Goal: Task Accomplishment & Management: Complete application form

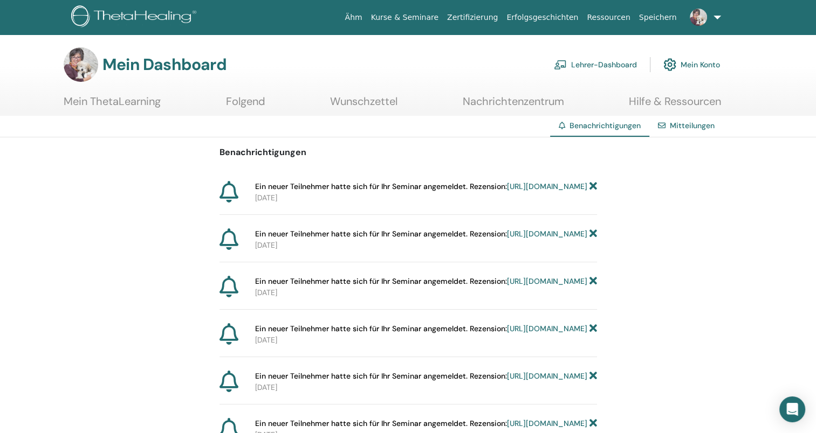
click at [507, 191] on link "https://member.thetahealing.com/instructor/seminar/363457/attendees" at bounding box center [547, 187] width 80 height 10
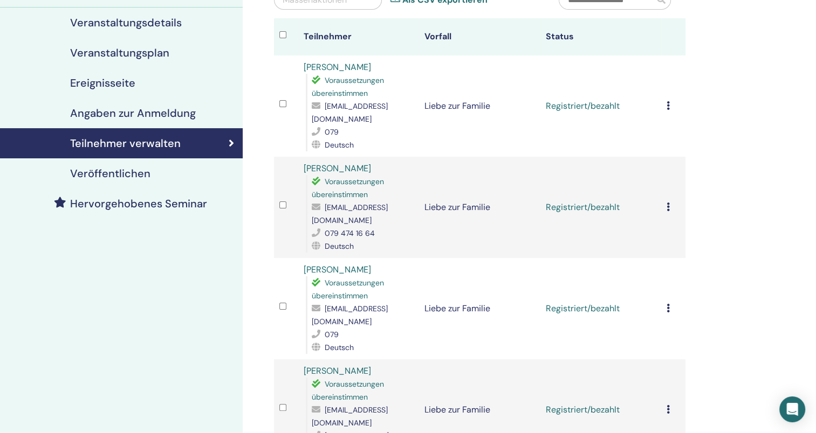
scroll to position [136, 0]
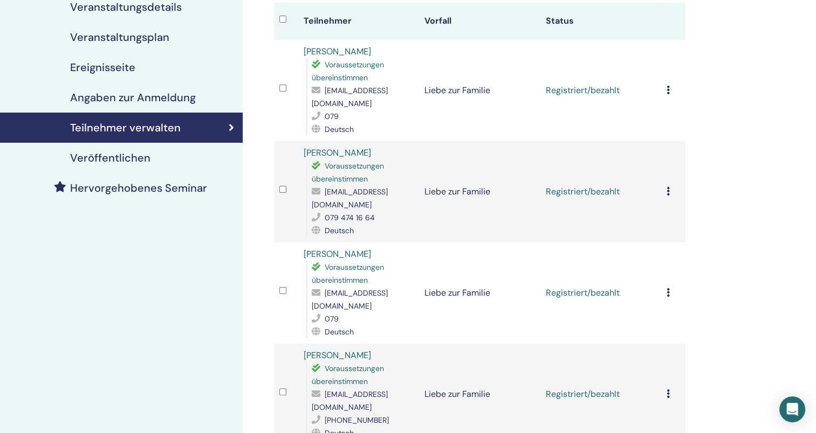
click at [667, 86] on icon at bounding box center [667, 90] width 3 height 9
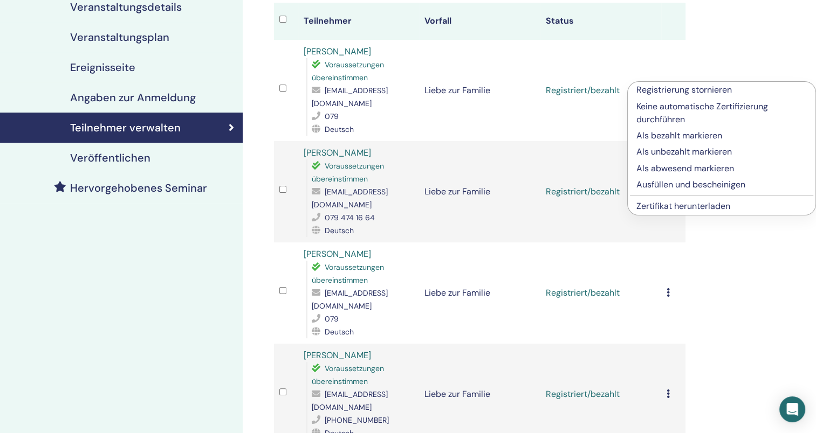
click at [711, 185] on p "Ausfüllen und bescheinigen" at bounding box center [721, 184] width 170 height 13
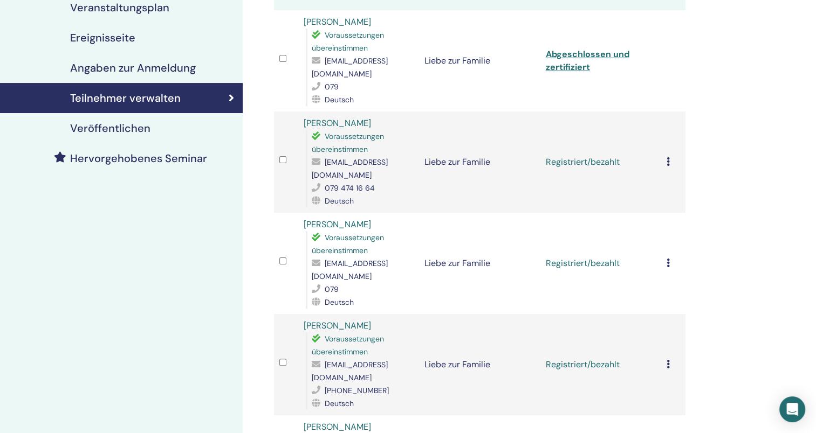
scroll to position [167, 0]
click at [667, 157] on icon at bounding box center [667, 161] width 3 height 9
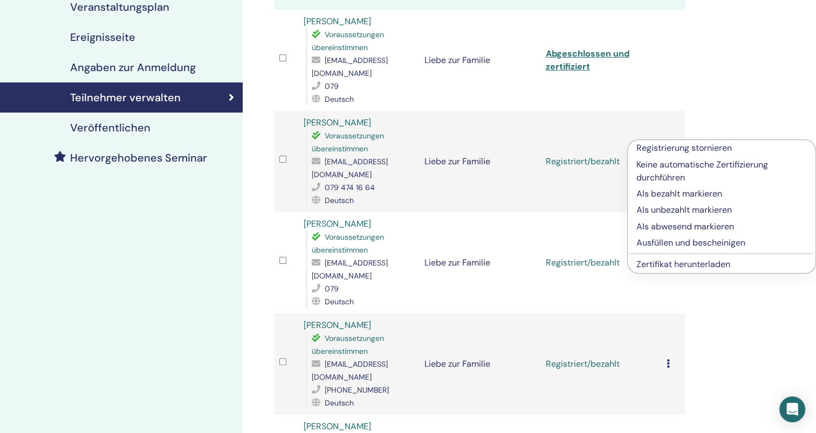
click at [732, 243] on p "Ausfüllen und bescheinigen" at bounding box center [721, 243] width 170 height 13
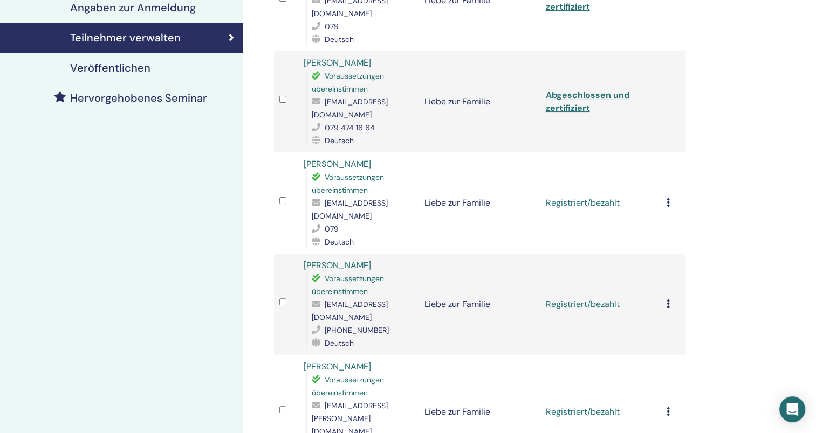
scroll to position [249, 0]
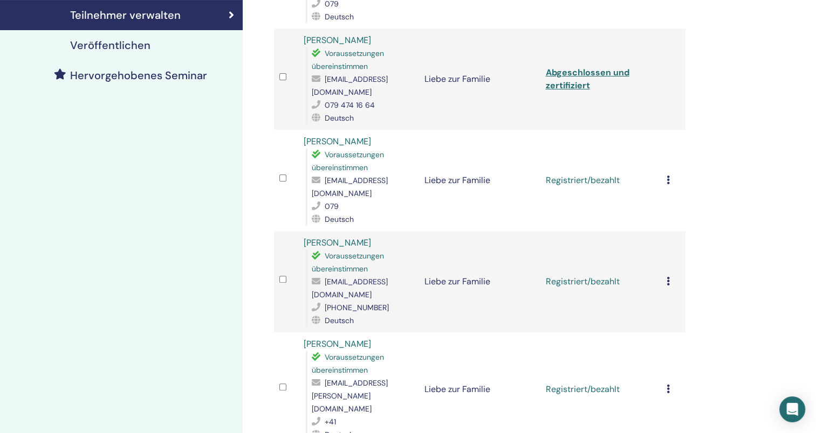
click at [667, 176] on icon at bounding box center [667, 180] width 3 height 9
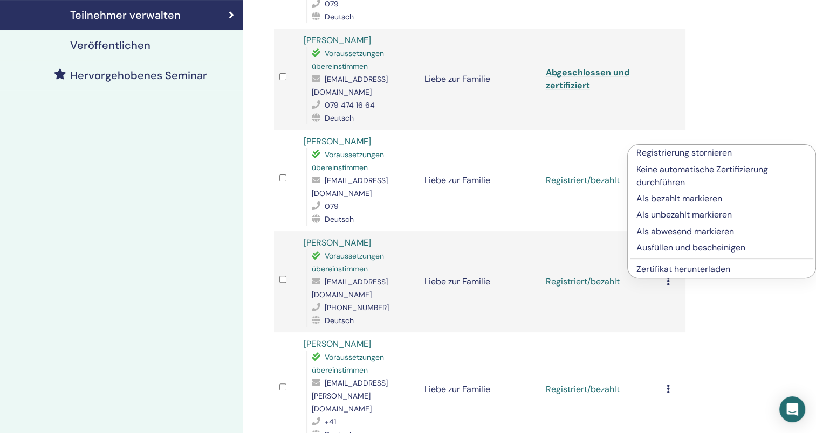
click at [735, 247] on p "Ausfüllen und bescheinigen" at bounding box center [721, 247] width 170 height 13
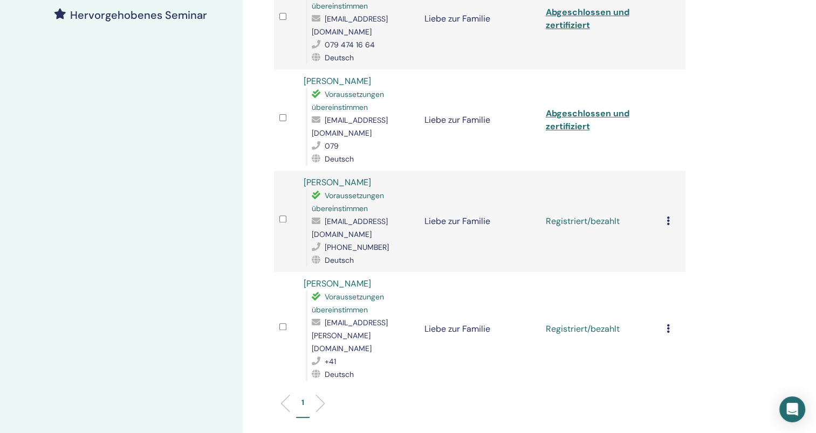
scroll to position [326, 0]
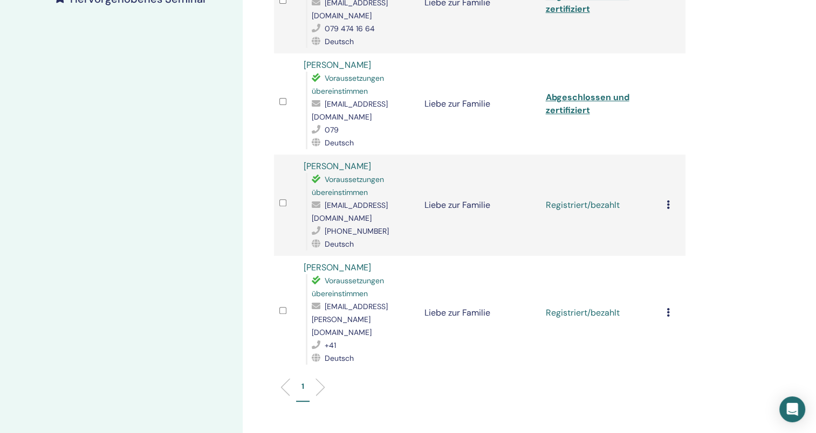
click at [666, 201] on icon at bounding box center [667, 205] width 3 height 9
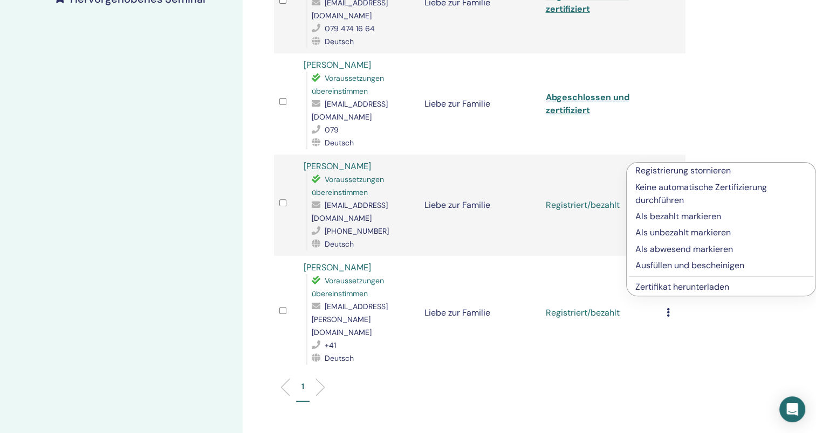
click at [729, 265] on p "Ausfüllen und bescheinigen" at bounding box center [720, 265] width 171 height 13
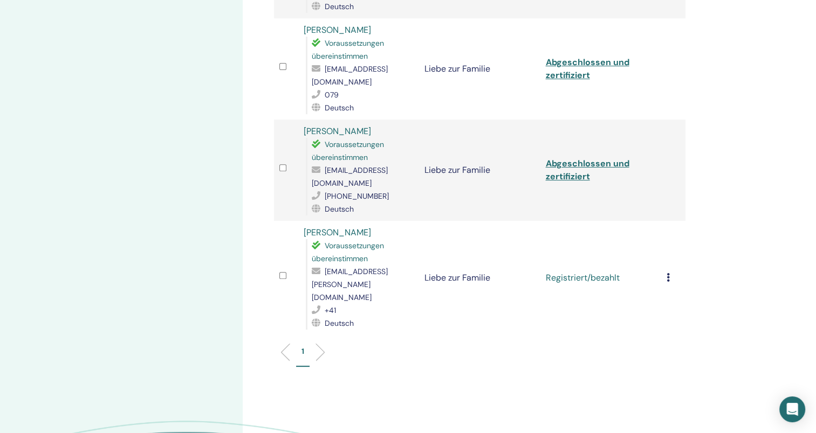
scroll to position [375, 0]
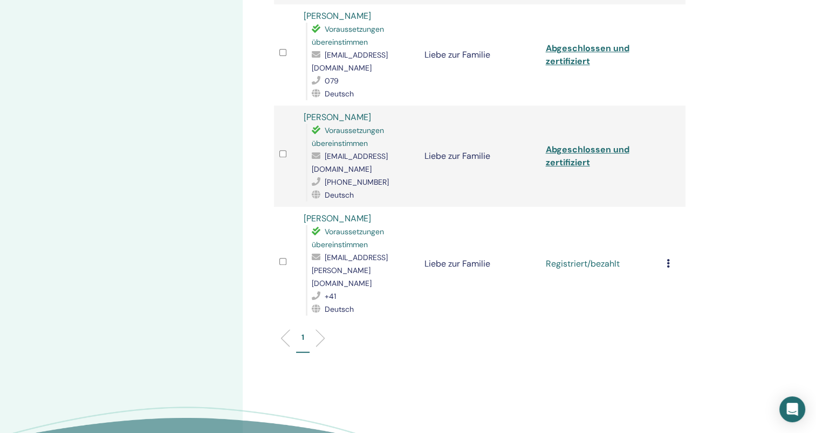
click at [666, 259] on icon at bounding box center [667, 263] width 3 height 9
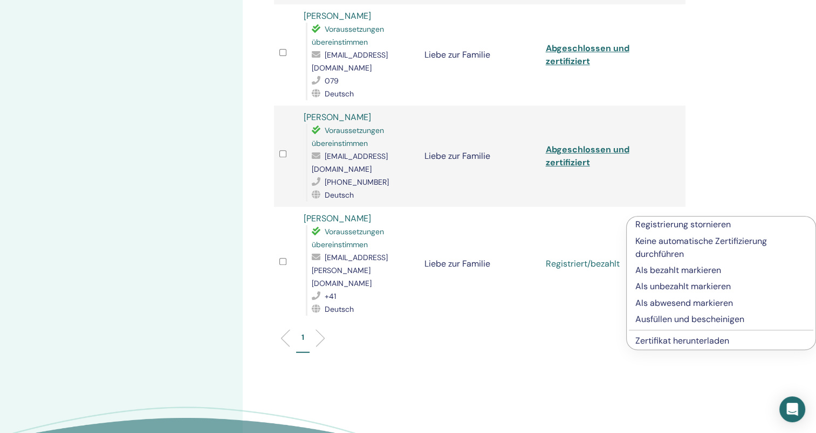
click at [737, 320] on p "Ausfüllen und bescheinigen" at bounding box center [720, 319] width 171 height 13
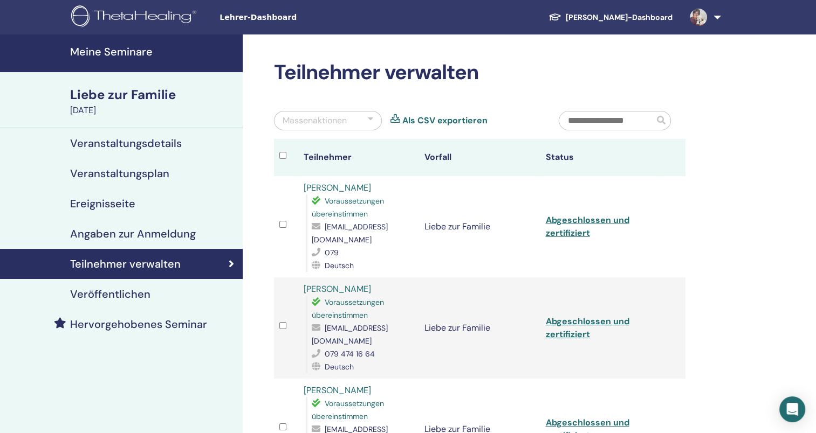
click at [106, 45] on h4 "Meine Seminare" at bounding box center [153, 51] width 166 height 13
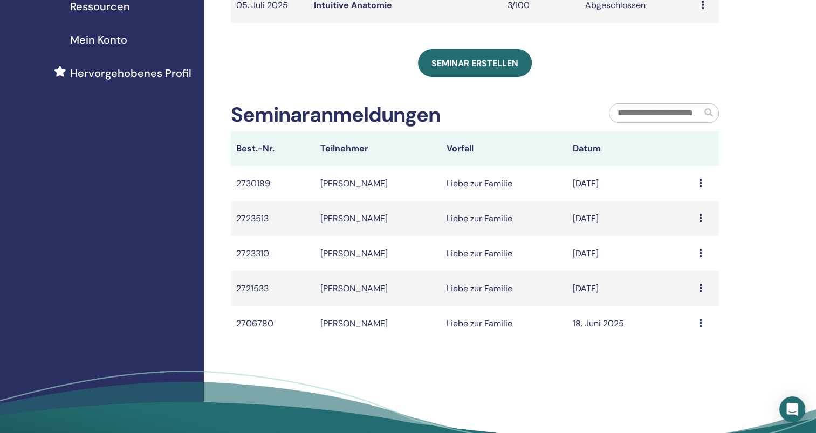
scroll to position [256, 0]
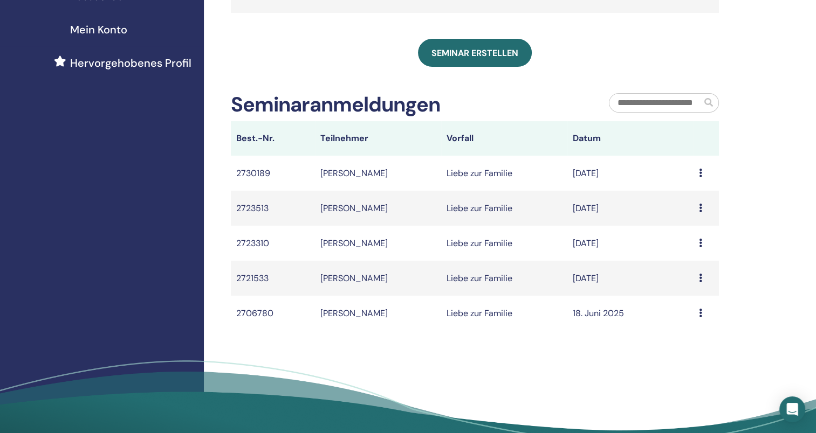
click at [699, 175] on icon at bounding box center [700, 173] width 3 height 9
click at [767, 159] on div "Meine Seminare Sie können den Filter anpassen, um bevorstehende Seminare über d…" at bounding box center [510, 123] width 612 height 689
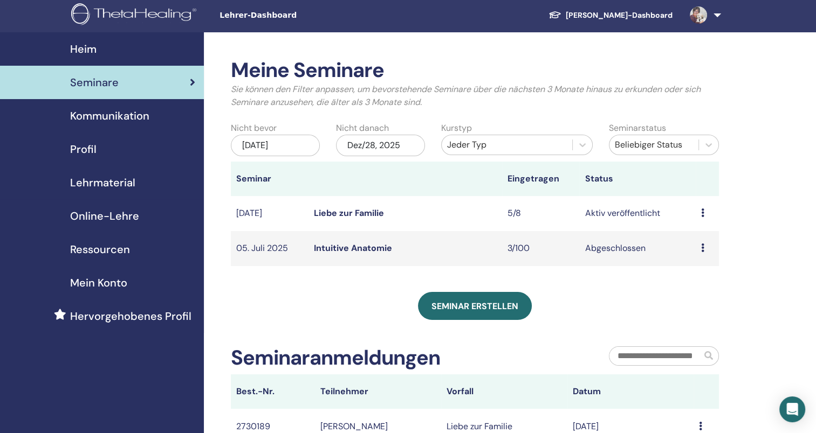
scroll to position [0, 0]
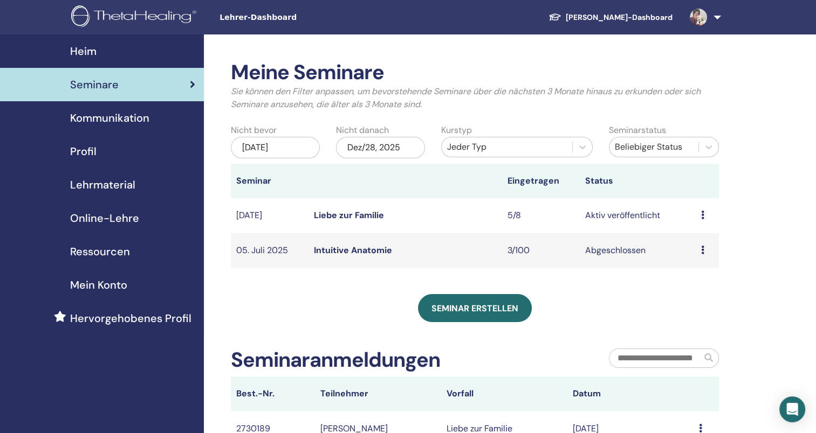
click at [265, 17] on span "Lehrer-Dashboard" at bounding box center [300, 17] width 162 height 11
click at [90, 148] on span "Profil" at bounding box center [83, 151] width 26 height 16
